Goal: Task Accomplishment & Management: Manage account settings

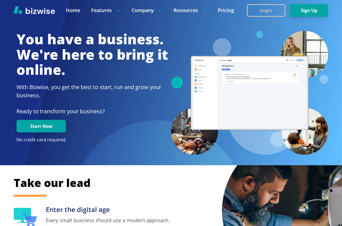
click at [286, 6] on button "Login" at bounding box center [266, 10] width 38 height 13
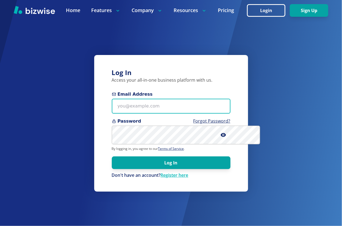
click at [130, 105] on input "Email Address" at bounding box center [171, 106] width 119 height 15
type input "ash@dirt2dollars.com"
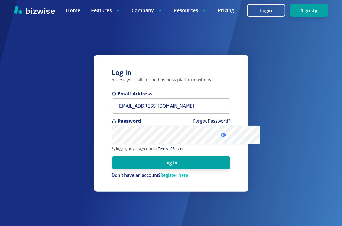
click at [226, 137] on icon at bounding box center [223, 135] width 5 height 4
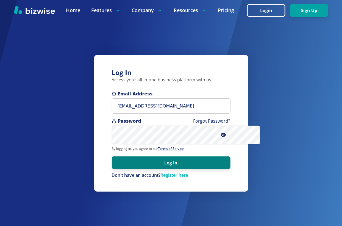
click at [159, 169] on button "Log In" at bounding box center [171, 162] width 119 height 13
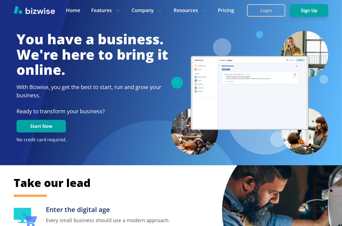
click at [286, 7] on button "Login" at bounding box center [266, 10] width 38 height 13
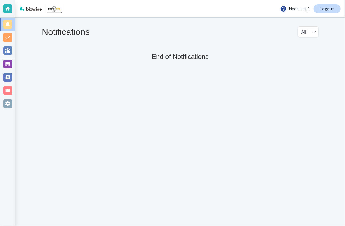
click at [12, 36] on div at bounding box center [7, 37] width 9 height 9
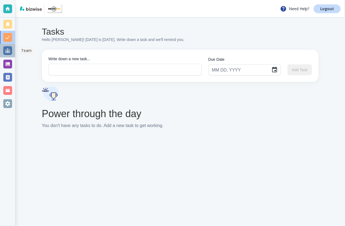
click at [5, 51] on div at bounding box center [7, 50] width 9 height 9
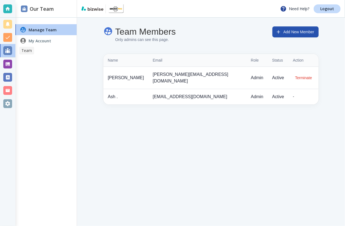
click at [8, 51] on div at bounding box center [7, 50] width 9 height 9
click at [6, 63] on div at bounding box center [7, 64] width 9 height 9
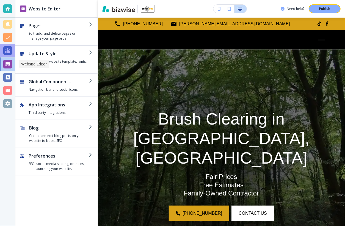
click at [8, 51] on div at bounding box center [7, 50] width 9 height 9
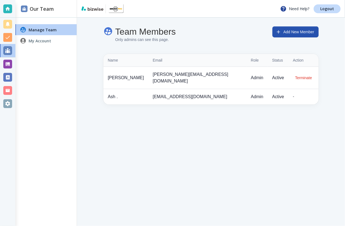
click at [10, 63] on div at bounding box center [7, 64] width 9 height 9
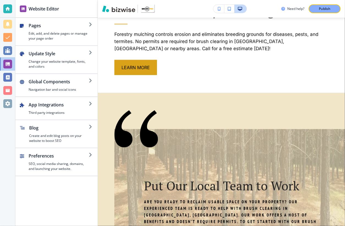
scroll to position [570, 0]
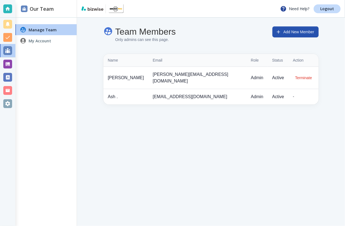
click at [226, 18] on div "Team Members Only admins can see this page. Add New Member Name Email Role Stat…" at bounding box center [211, 66] width 268 height 96
drag, startPoint x: 326, startPoint y: 9, endPoint x: 324, endPoint y: 12, distance: 4.2
click at [326, 9] on p "Logout" at bounding box center [327, 9] width 14 height 4
